Goal: Transaction & Acquisition: Book appointment/travel/reservation

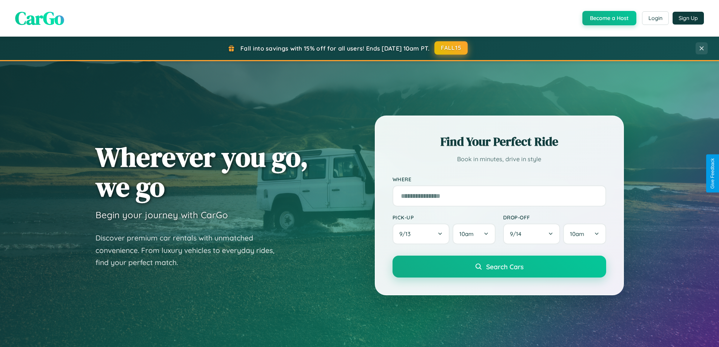
click at [452, 48] on button "FALL15" at bounding box center [451, 48] width 33 height 14
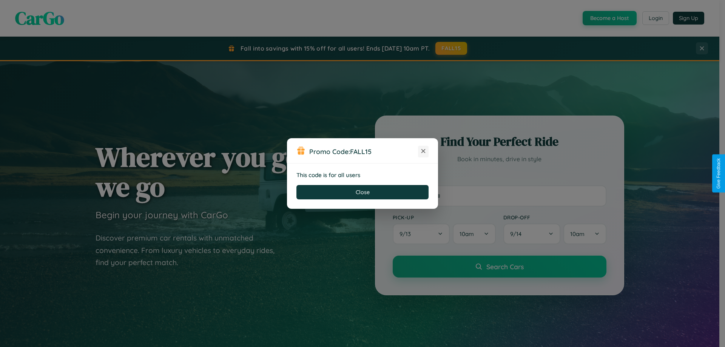
click at [423, 151] on icon at bounding box center [423, 151] width 8 height 8
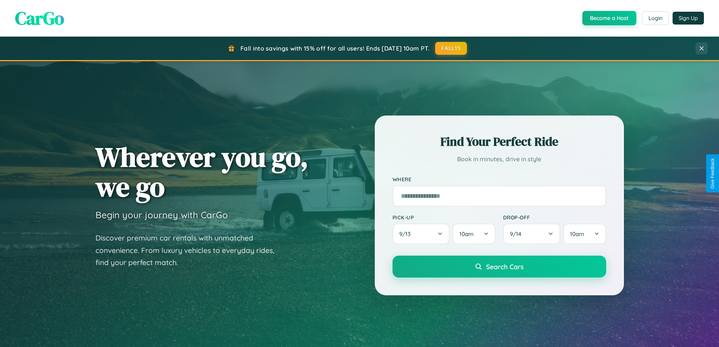
scroll to position [353, 0]
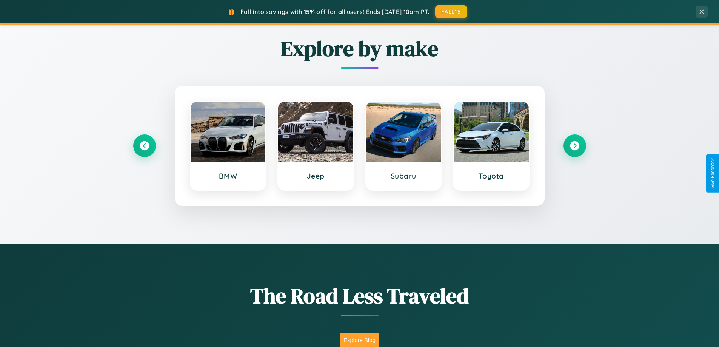
click at [359, 340] on button "Explore Blog" at bounding box center [360, 340] width 40 height 14
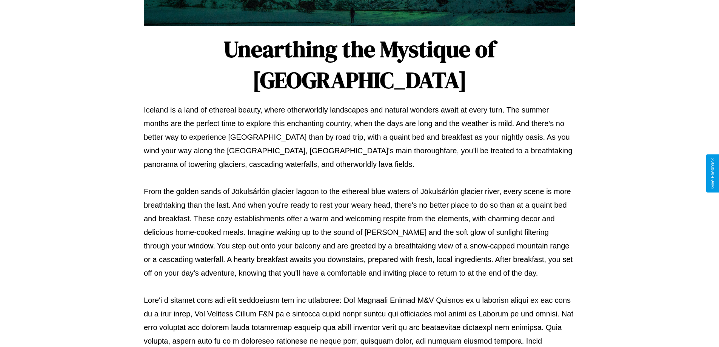
scroll to position [244, 0]
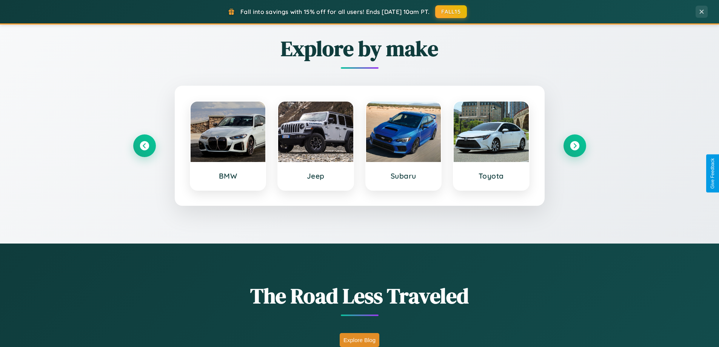
scroll to position [1213, 0]
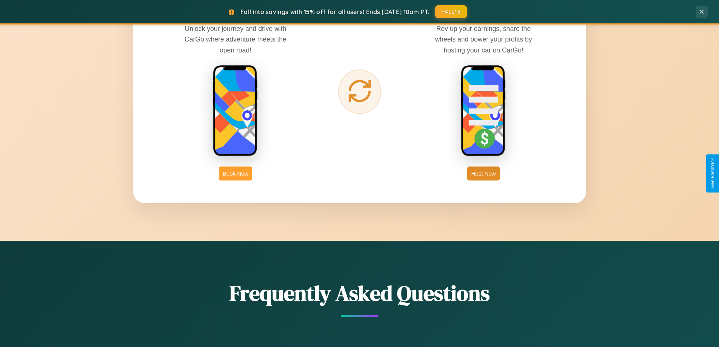
click at [236, 173] on button "Book Now" at bounding box center [235, 173] width 33 height 14
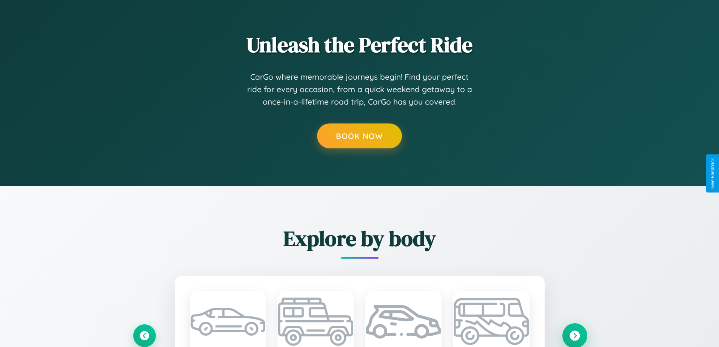
scroll to position [0, 9]
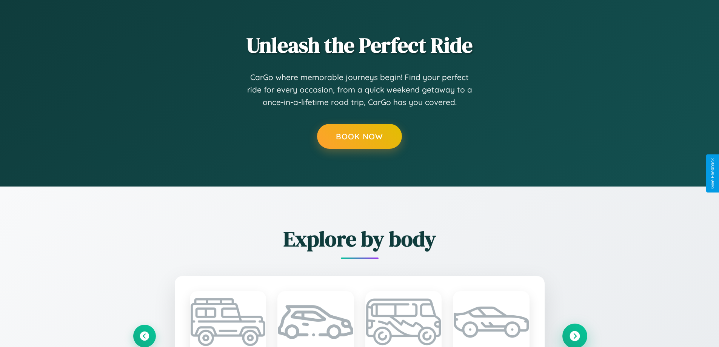
scroll to position [0, 11]
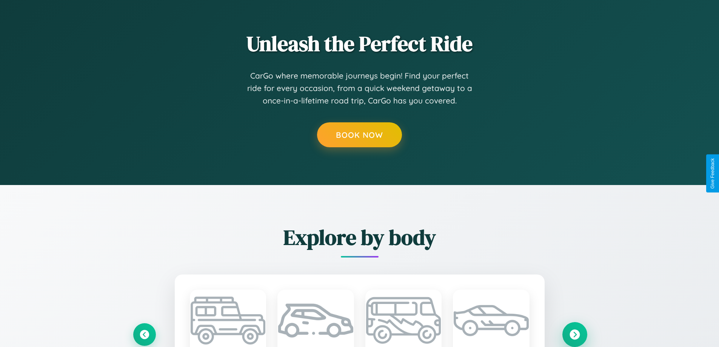
type input "********"
click at [575, 334] on icon at bounding box center [575, 334] width 10 height 10
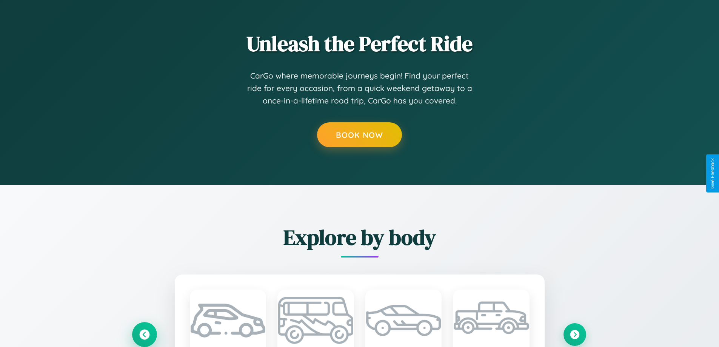
click at [144, 334] on icon at bounding box center [144, 334] width 10 height 10
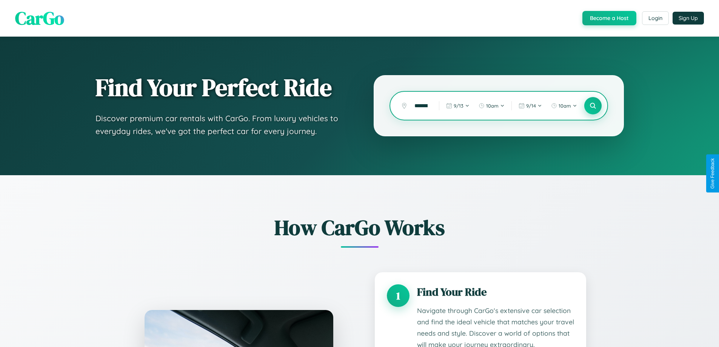
click at [593, 106] on icon at bounding box center [592, 105] width 7 height 7
